Goal: Task Accomplishment & Management: Use online tool/utility

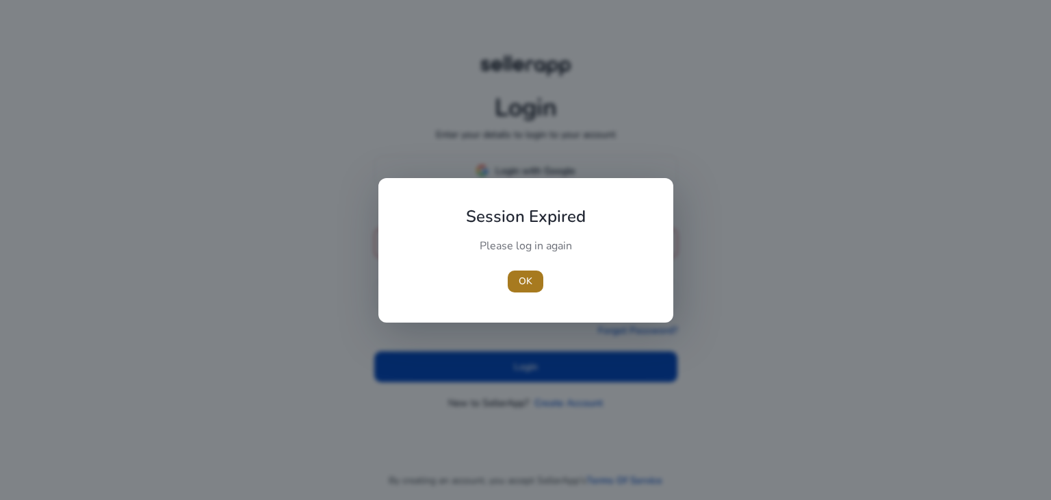
click at [526, 285] on span "OK" at bounding box center [526, 281] width 14 height 14
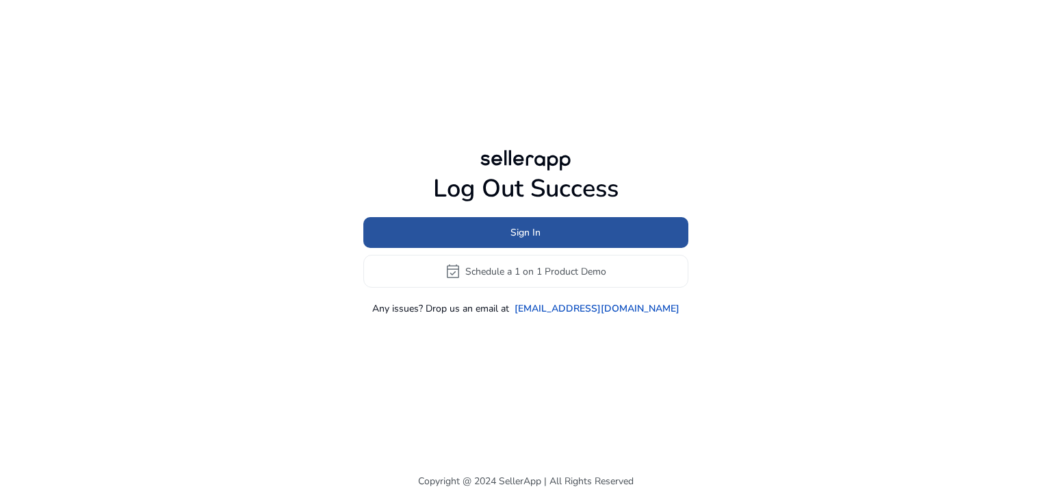
click at [517, 235] on span "Sign In" at bounding box center [525, 232] width 30 height 14
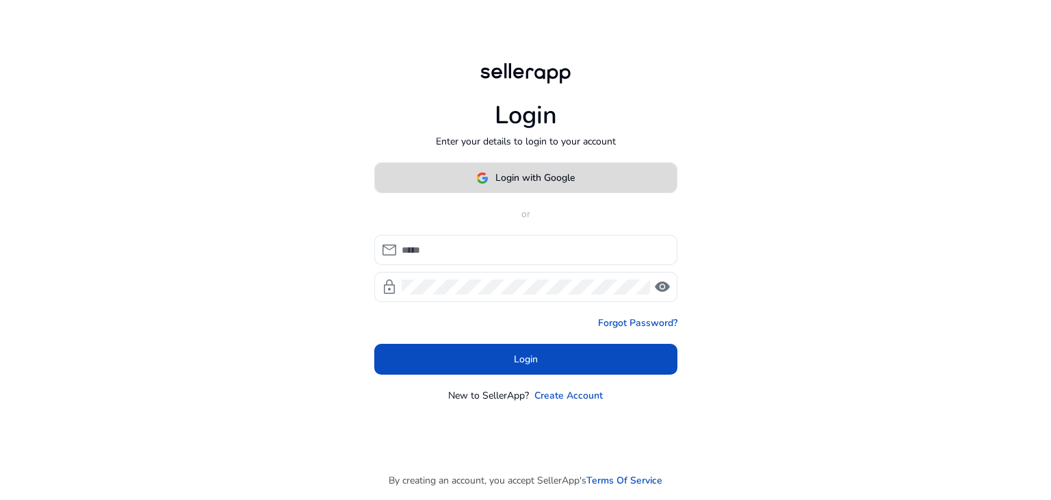
click at [489, 171] on span "Login with Google" at bounding box center [525, 177] width 99 height 14
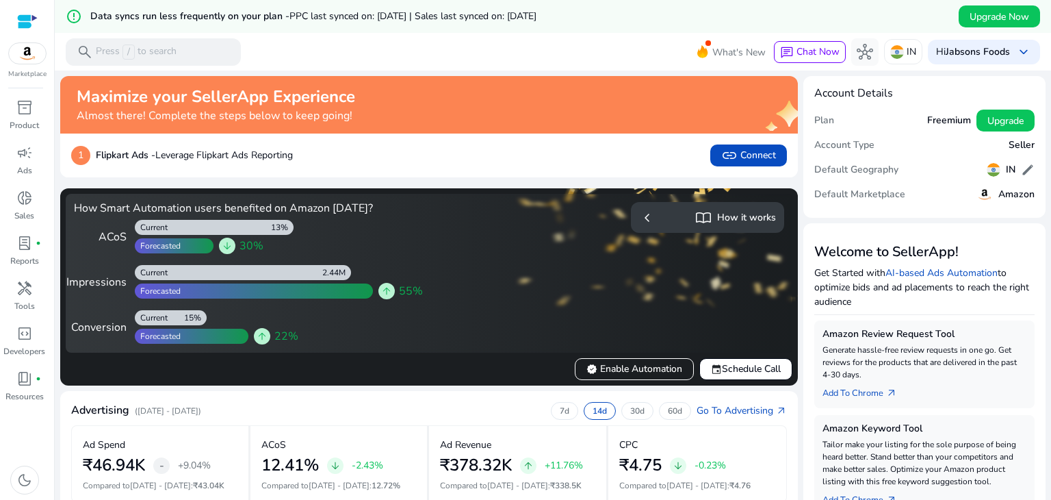
scroll to position [115, 0]
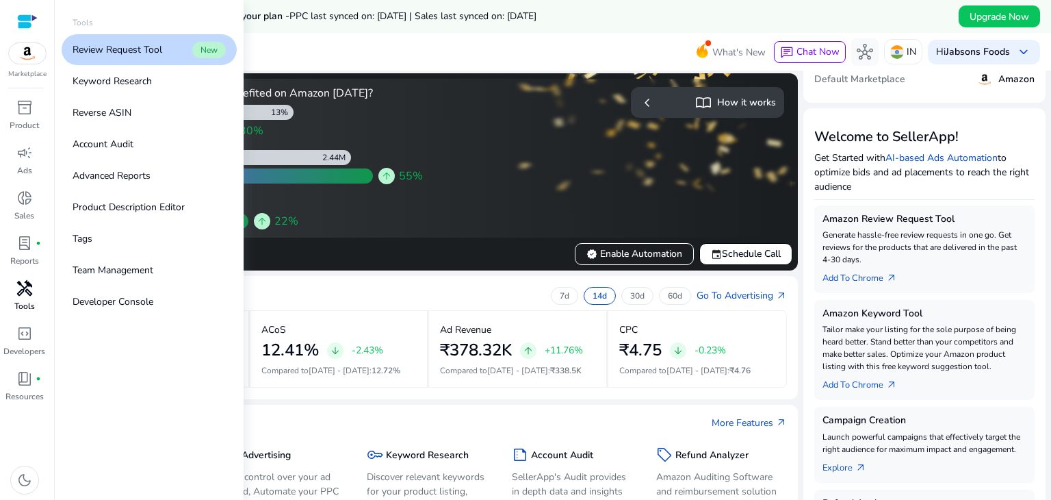
click at [13, 296] on div "handyman" at bounding box center [24, 288] width 38 height 22
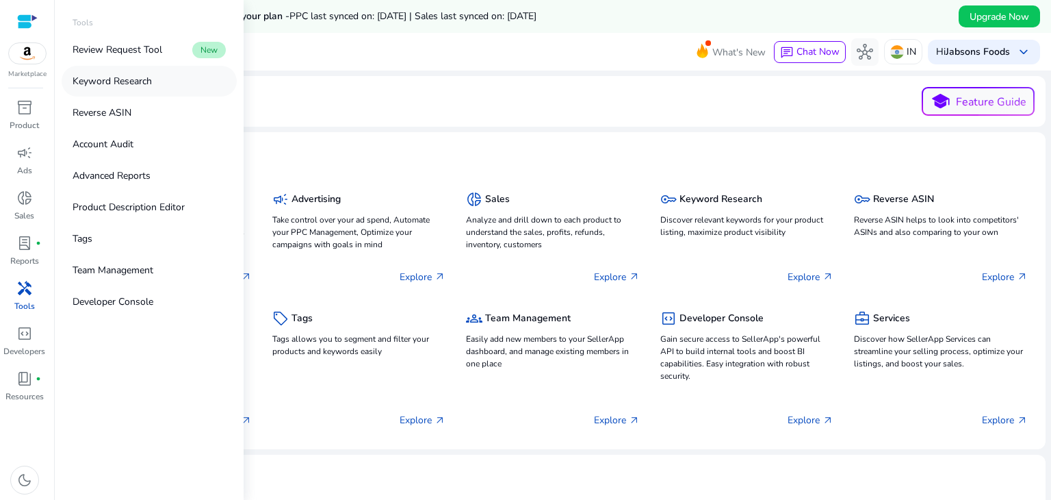
click at [157, 81] on link "Keyword Research" at bounding box center [149, 81] width 175 height 31
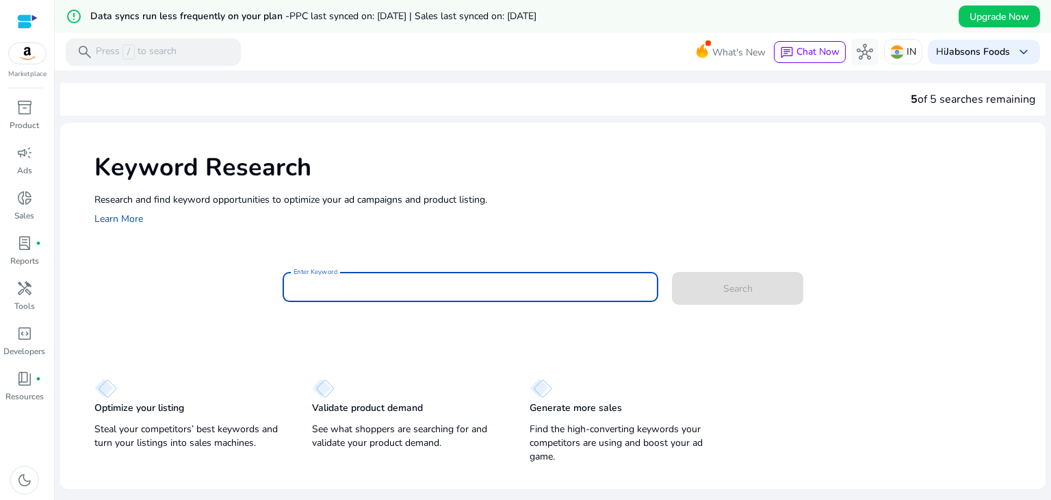
click at [386, 279] on input "Enter Keyword" at bounding box center [471, 286] width 354 height 15
click at [385, 287] on input "Enter Keyword" at bounding box center [471, 286] width 354 height 15
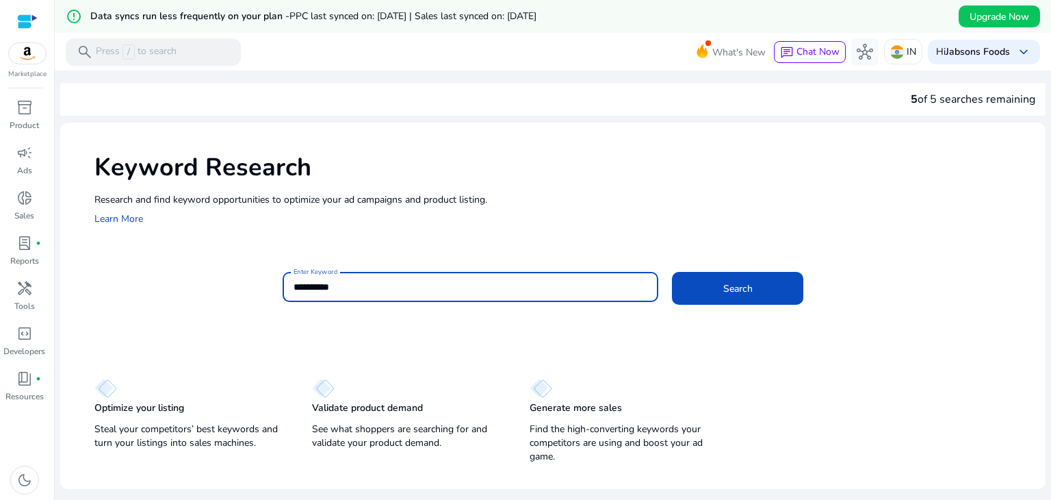
type input "**********"
click at [672, 272] on button "Search" at bounding box center [737, 288] width 131 height 33
